Goal: Obtain resource: Obtain resource

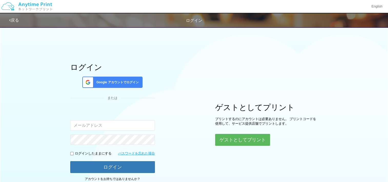
type input "[EMAIL_ADDRESS][DOMAIN_NAME]"
click at [209, 158] on div "ログイン Google アカウントでログイン または 入力されたメールアドレスまたはパスワードが正しくありません。 [EMAIL_ADDRESS][DOMAI…" at bounding box center [194, 104] width 308 height 161
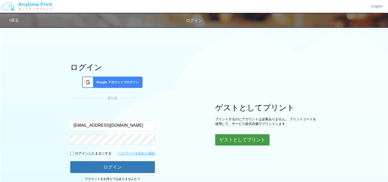
click at [251, 139] on button "ゲストとしてプリント" at bounding box center [242, 139] width 54 height 11
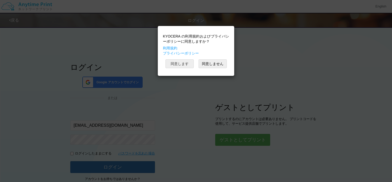
click at [172, 62] on button "同意します" at bounding box center [179, 63] width 28 height 9
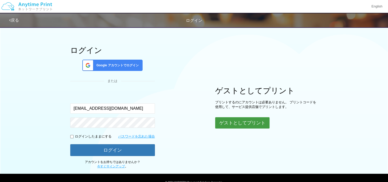
scroll to position [26, 0]
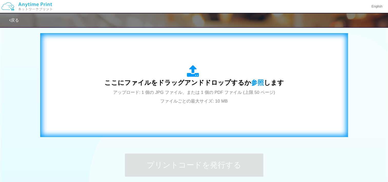
scroll to position [180, 0]
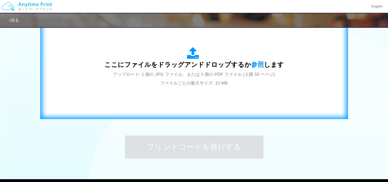
click at [175, 66] on span "ここにファイルをドラッグアンドドロップするか 参照 します" at bounding box center [194, 64] width 180 height 7
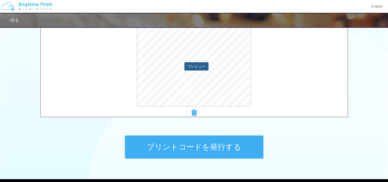
click at [197, 63] on button "プレビュー" at bounding box center [196, 66] width 24 height 8
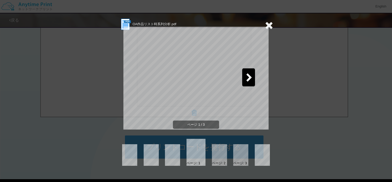
click at [252, 74] on icon at bounding box center [249, 77] width 6 height 9
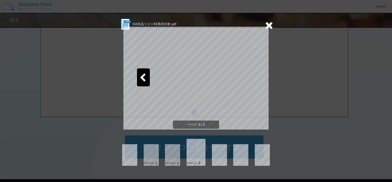
click at [268, 24] on icon at bounding box center [269, 25] width 8 height 10
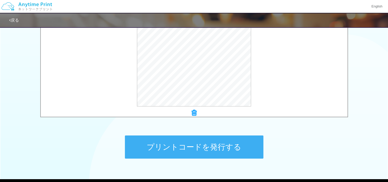
click at [181, 149] on button "プリントコードを発行する" at bounding box center [194, 146] width 139 height 23
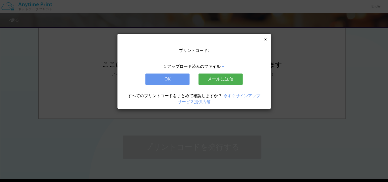
scroll to position [0, 0]
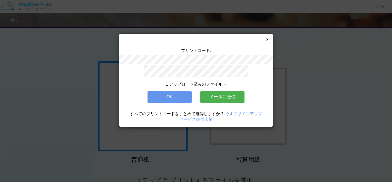
click at [220, 94] on button "メールに送信" at bounding box center [222, 96] width 44 height 11
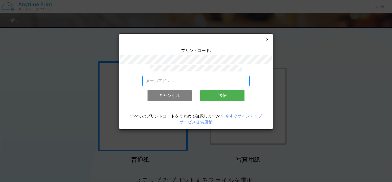
click at [170, 79] on input "email" at bounding box center [195, 81] width 107 height 10
type input "[EMAIL_ADDRESS][DOMAIN_NAME]"
click at [225, 93] on button "送信" at bounding box center [222, 95] width 44 height 11
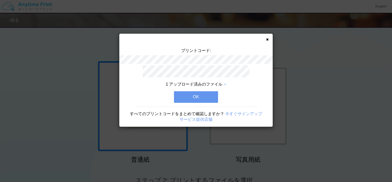
click at [199, 91] on button "OK" at bounding box center [196, 96] width 44 height 11
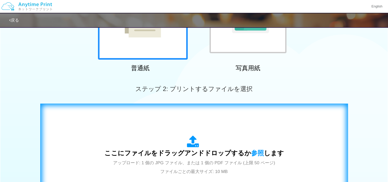
scroll to position [103, 0]
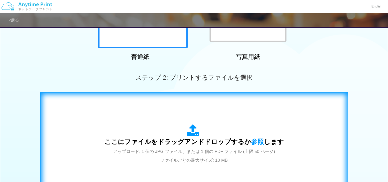
click at [164, 144] on span "ここにファイルをドラッグアンドドロップするか 参照 します" at bounding box center [194, 141] width 180 height 7
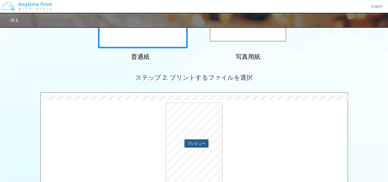
click at [200, 143] on button "プレビュー" at bounding box center [196, 143] width 24 height 8
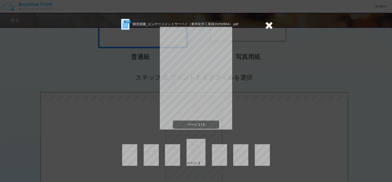
click at [272, 24] on icon at bounding box center [269, 25] width 8 height 10
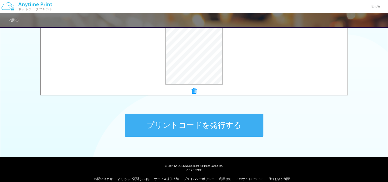
scroll to position [205, 0]
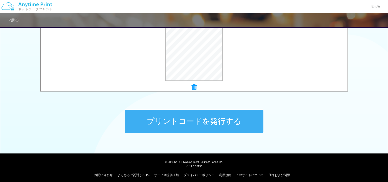
click at [195, 116] on button "プリントコードを発行する" at bounding box center [194, 121] width 139 height 23
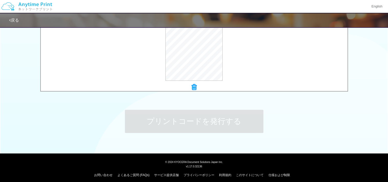
scroll to position [0, 0]
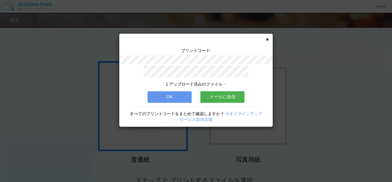
click at [225, 94] on button "メールに送信" at bounding box center [222, 96] width 44 height 11
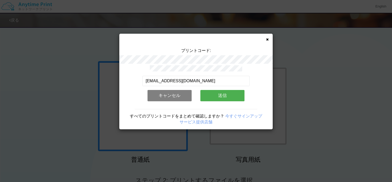
click at [225, 93] on button "送信" at bounding box center [222, 95] width 44 height 11
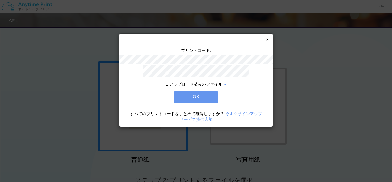
click at [200, 94] on button "OK" at bounding box center [196, 96] width 44 height 11
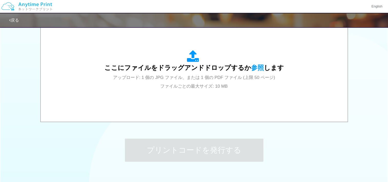
scroll to position [180, 0]
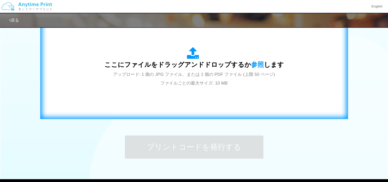
click at [176, 85] on span "アップロード: 1 個の JPG ファイル、または 1 個の PDF ファイル (上限 50 ページ) ファイルごとの最大サイズ: 10 MB" at bounding box center [194, 79] width 162 height 14
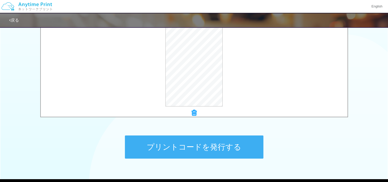
click at [205, 145] on button "プリントコードを発行する" at bounding box center [194, 146] width 139 height 23
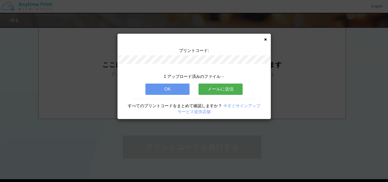
scroll to position [0, 0]
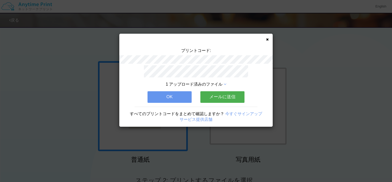
click at [222, 98] on button "メールに送信" at bounding box center [222, 96] width 44 height 11
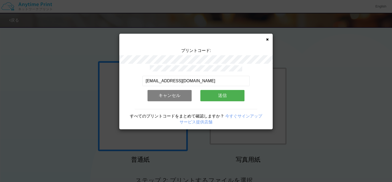
click at [223, 96] on button "送信" at bounding box center [222, 95] width 44 height 11
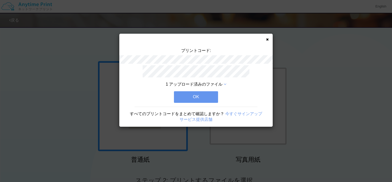
click at [199, 94] on button "OK" at bounding box center [196, 96] width 44 height 11
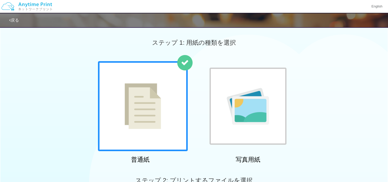
scroll to position [26, 0]
